Goal: Check status: Check status

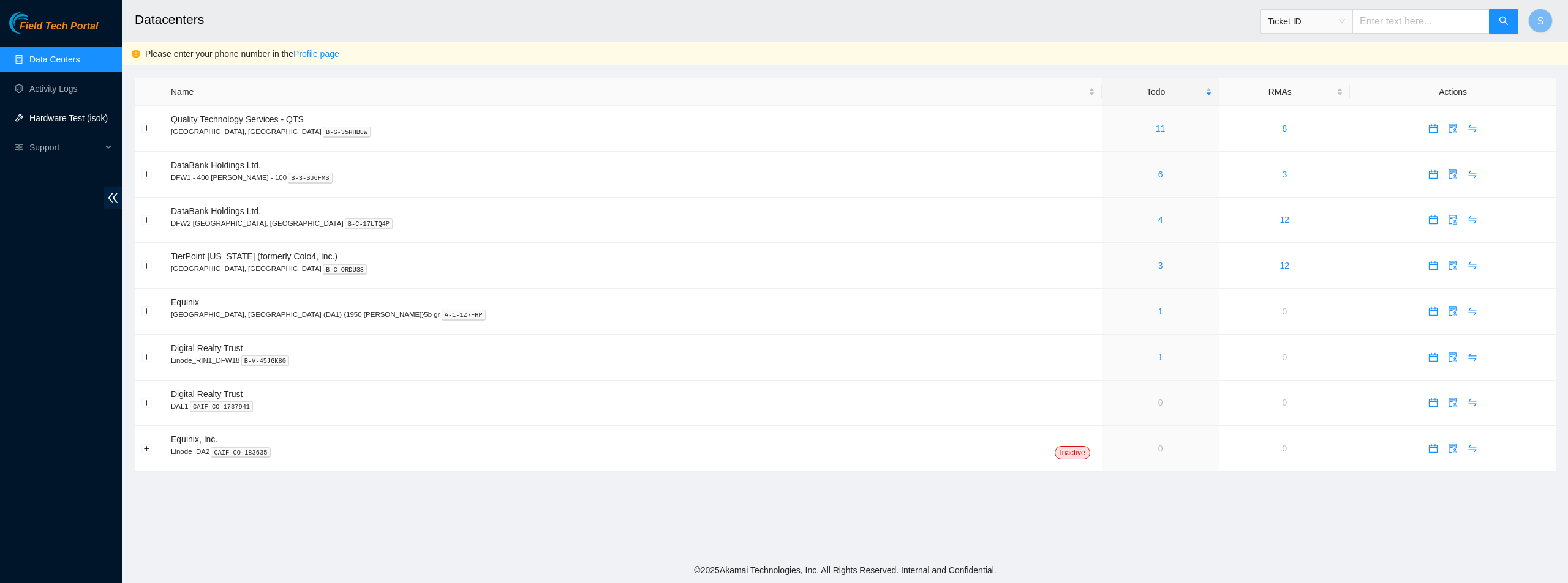
click at [77, 114] on link "Hardware Test (isok)" at bounding box center [68, 118] width 78 height 10
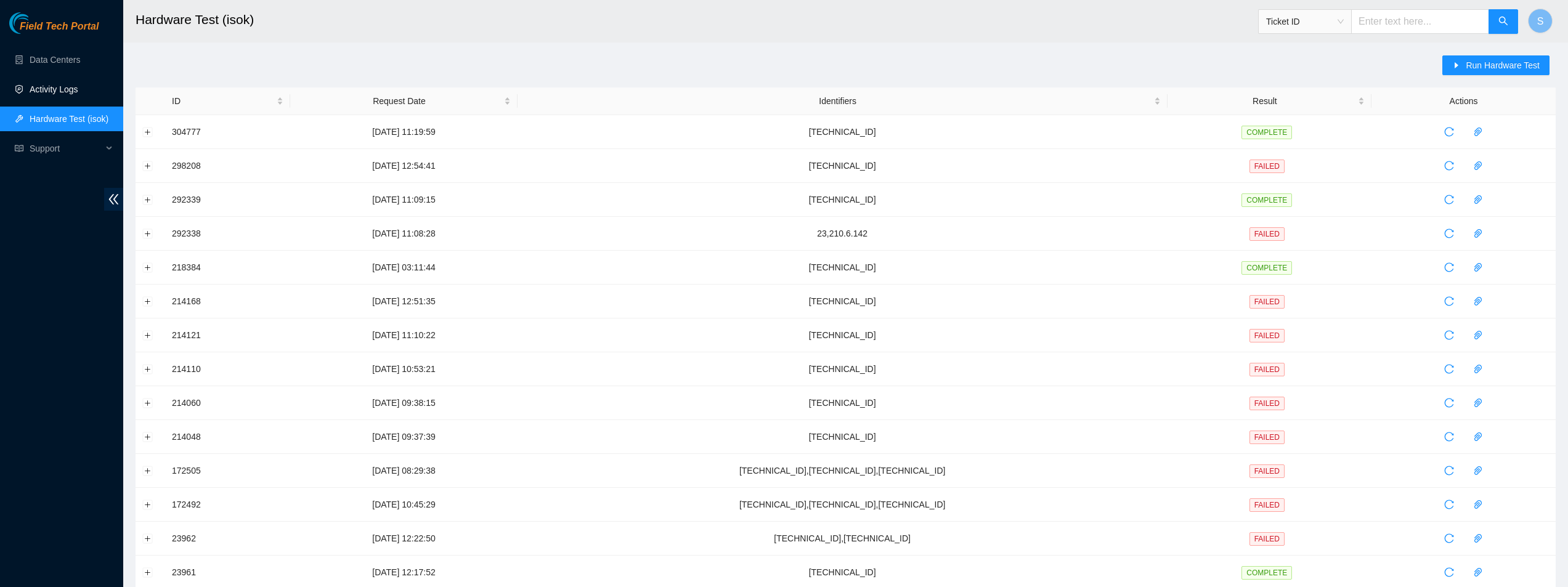
click at [68, 89] on link "Activity Logs" at bounding box center [54, 90] width 49 height 10
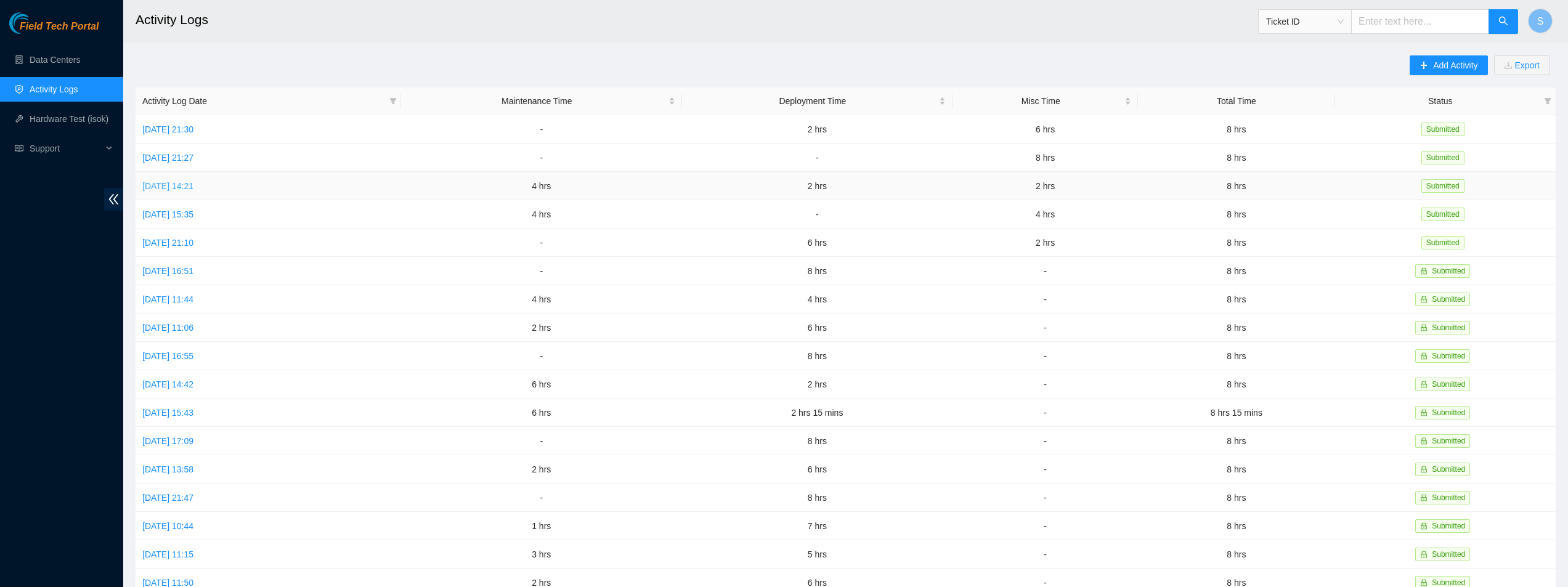
click at [194, 185] on link "[DATE] 14:21" at bounding box center [168, 186] width 51 height 10
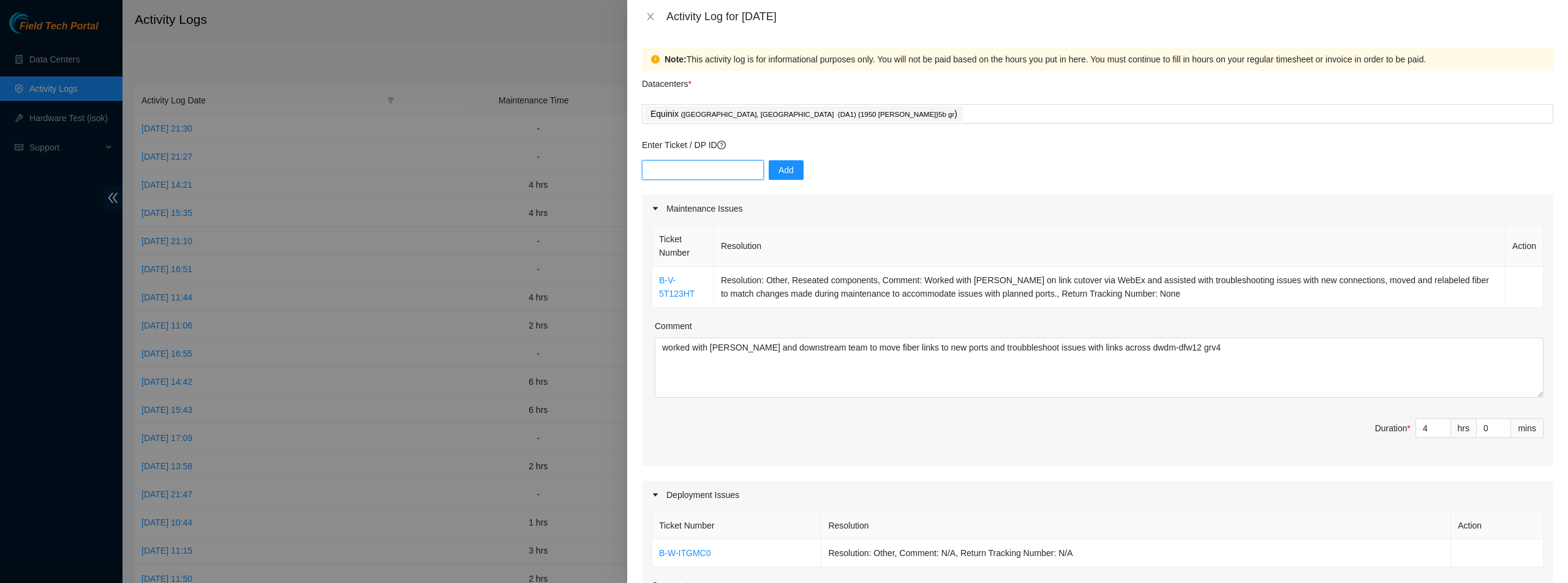
click at [683, 166] on input "text" at bounding box center [703, 170] width 122 height 19
paste input "DP82940"
type input "DP82940"
click at [797, 167] on div "DP82940 Add" at bounding box center [1097, 177] width 911 height 34
click at [785, 170] on button "Add" at bounding box center [786, 170] width 35 height 19
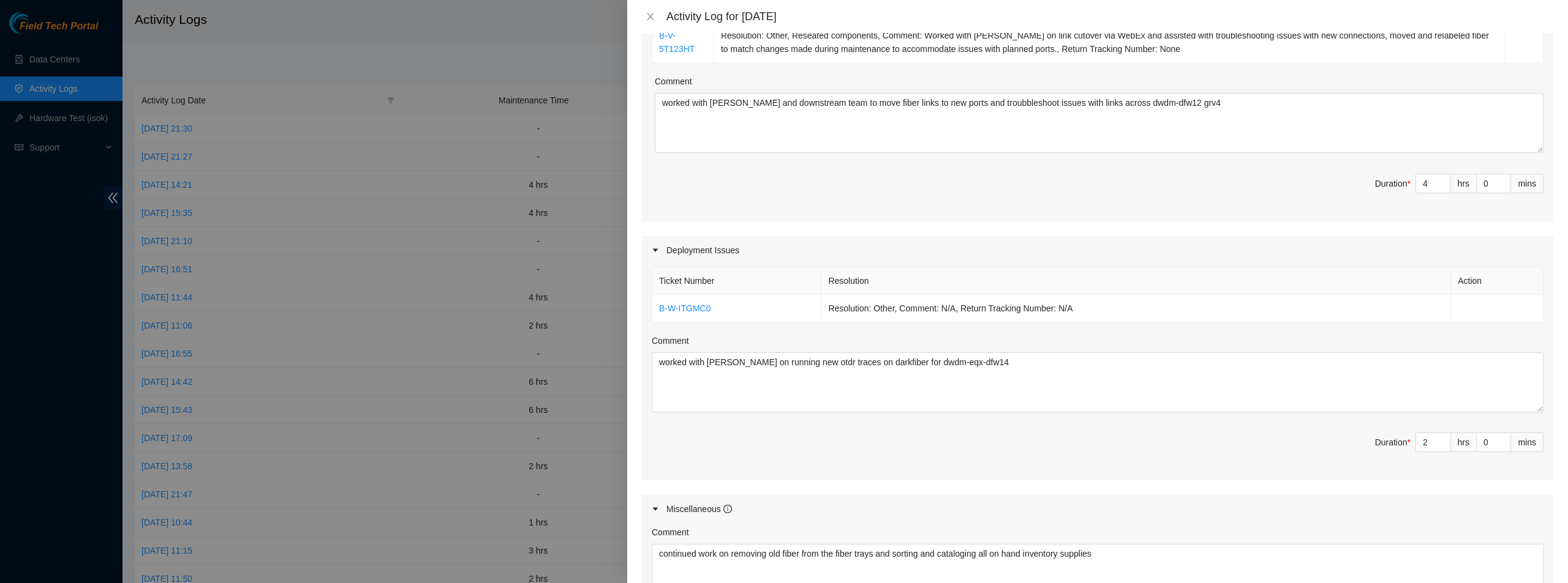
scroll to position [367, 0]
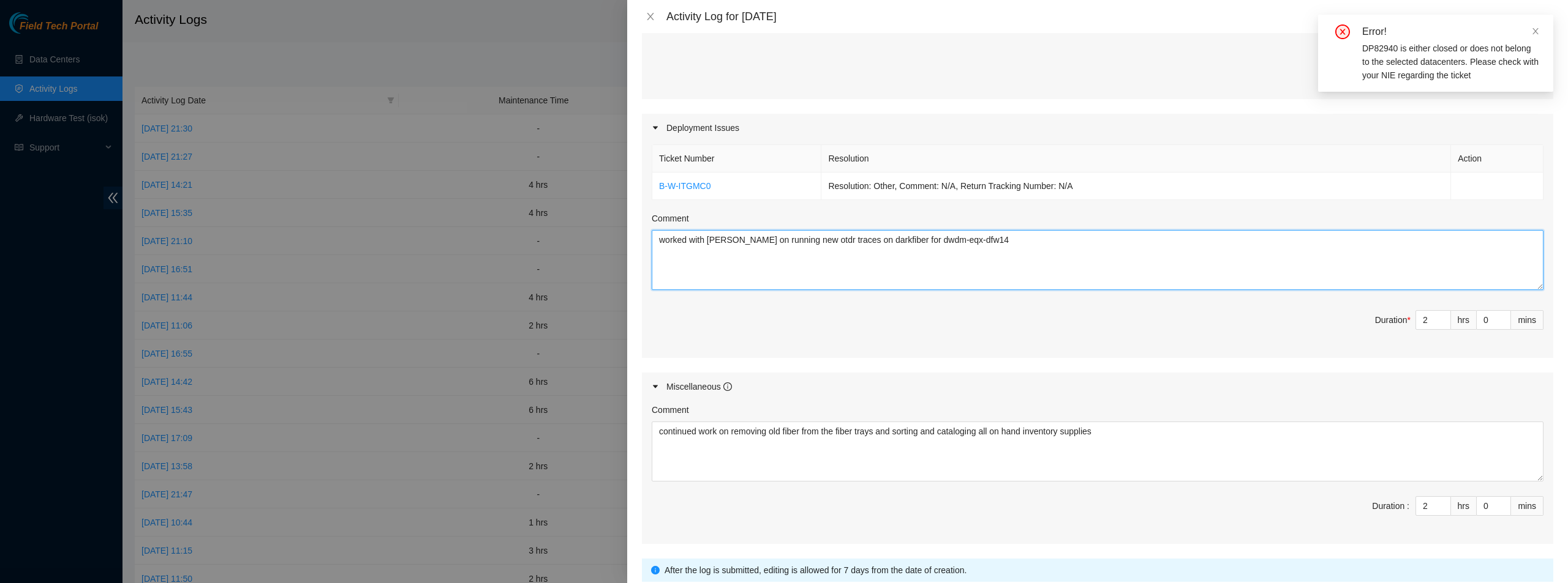
click at [1040, 247] on textarea "worked with vasanth on running new otdr traces on darkfiber for dwdm-eqx-dfw14" at bounding box center [1097, 260] width 892 height 60
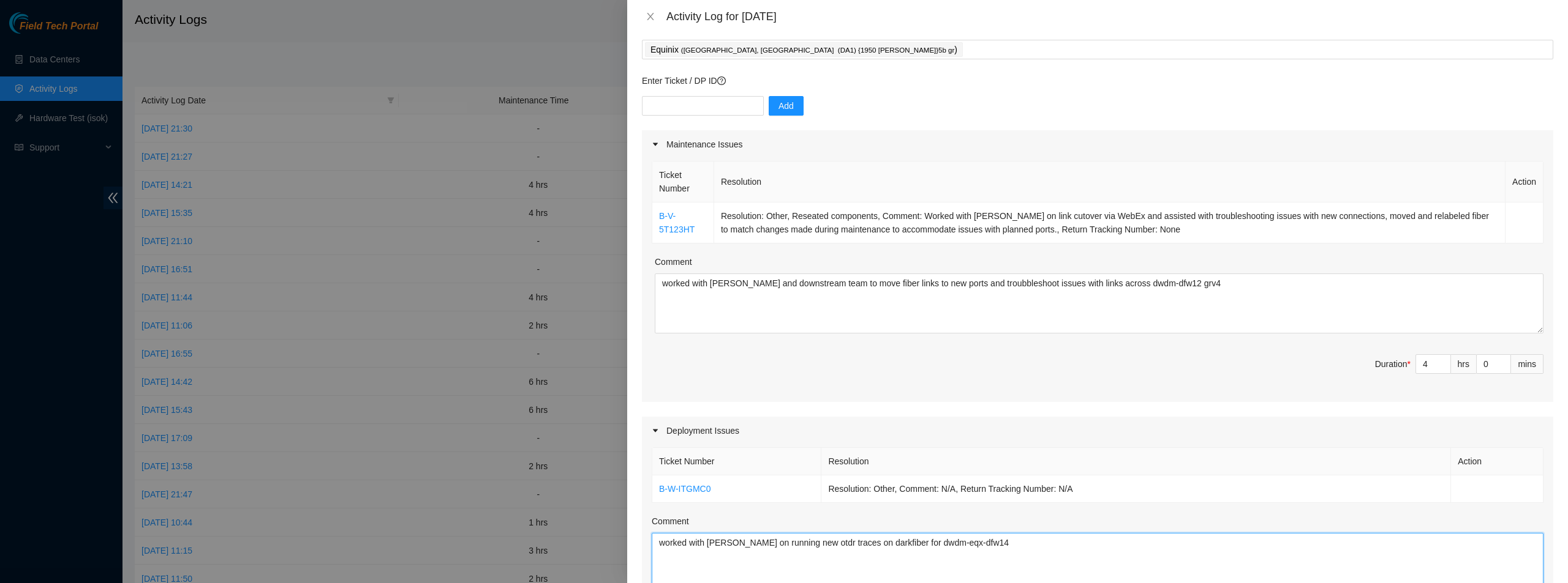
scroll to position [61, 0]
